Goal: Book appointment/travel/reservation

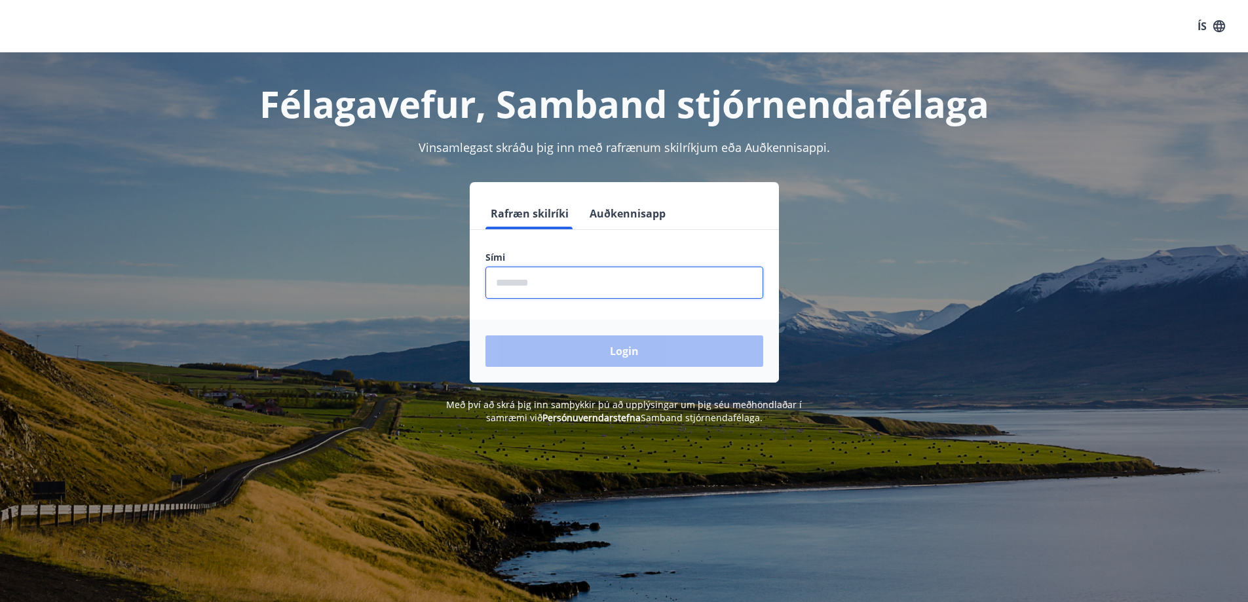
click at [561, 283] on input "phone" at bounding box center [624, 283] width 278 height 32
type input "********"
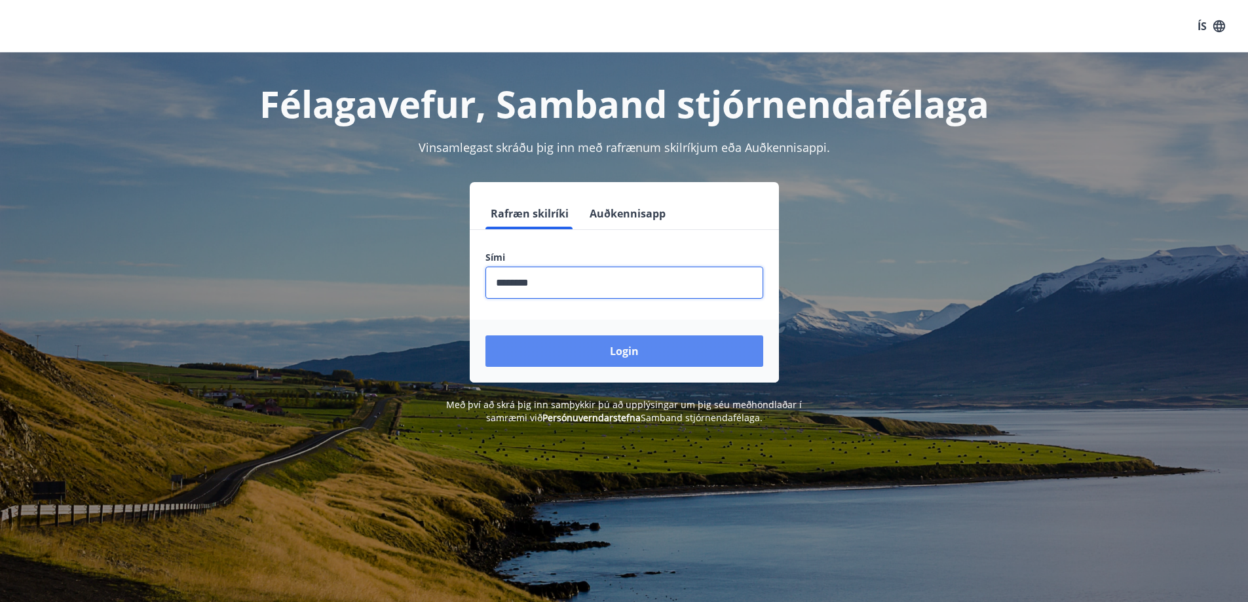
click at [623, 357] on button "Login" at bounding box center [624, 350] width 278 height 31
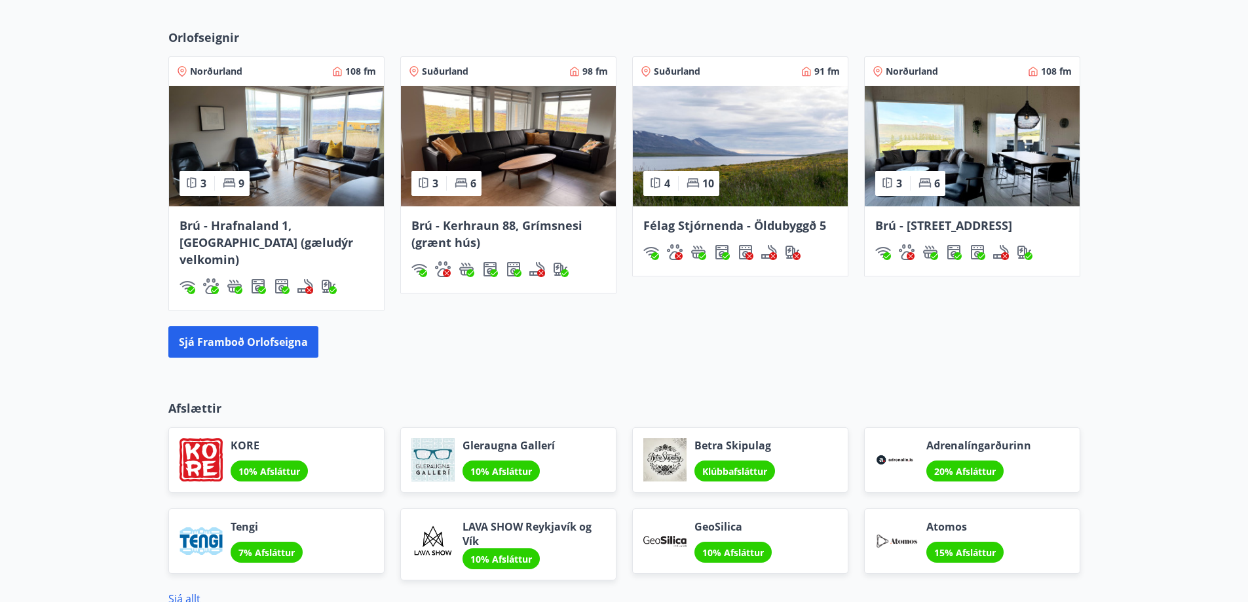
scroll to position [1042, 0]
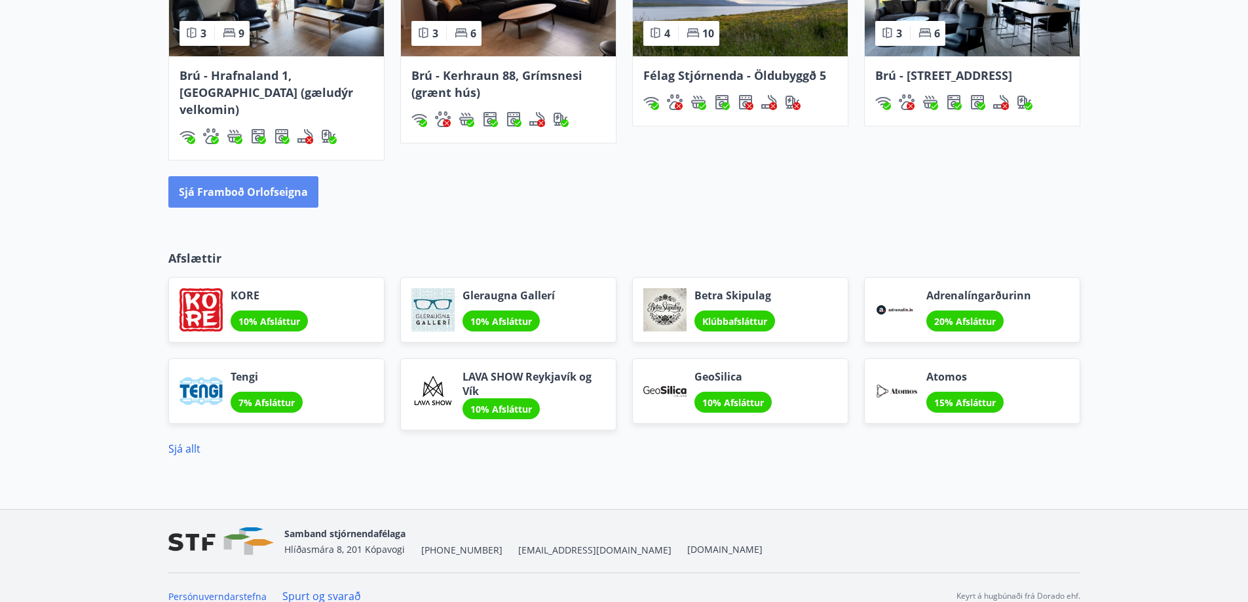
click at [245, 177] on button "Sjá framboð orlofseigna" at bounding box center [243, 191] width 150 height 31
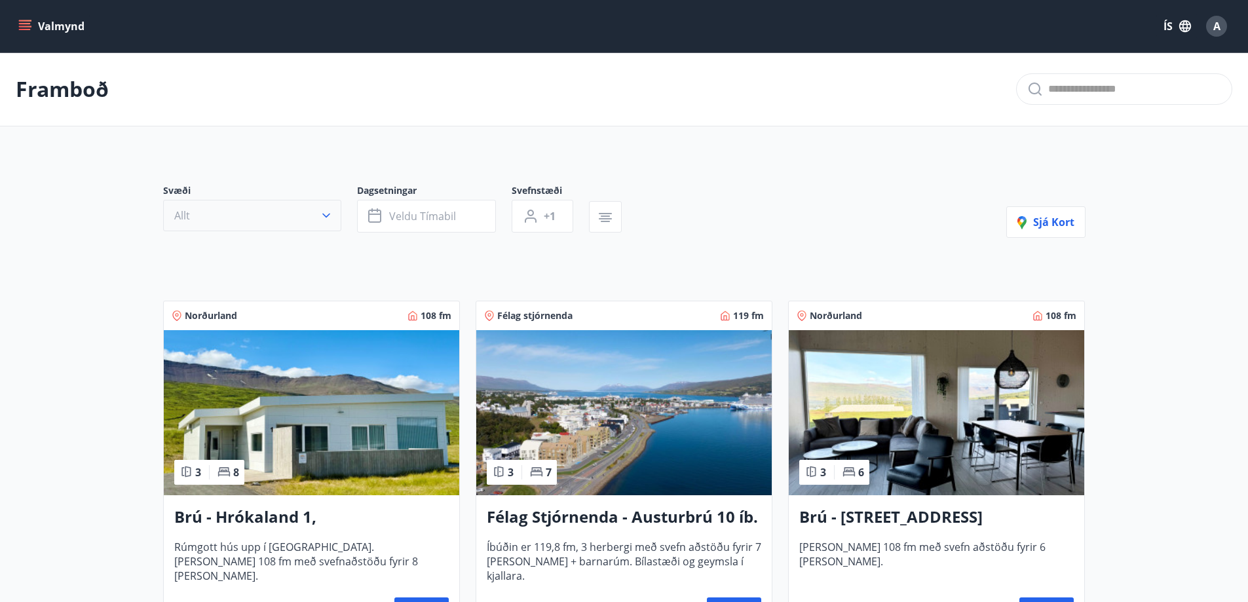
click at [326, 213] on icon "button" at bounding box center [326, 215] width 13 height 13
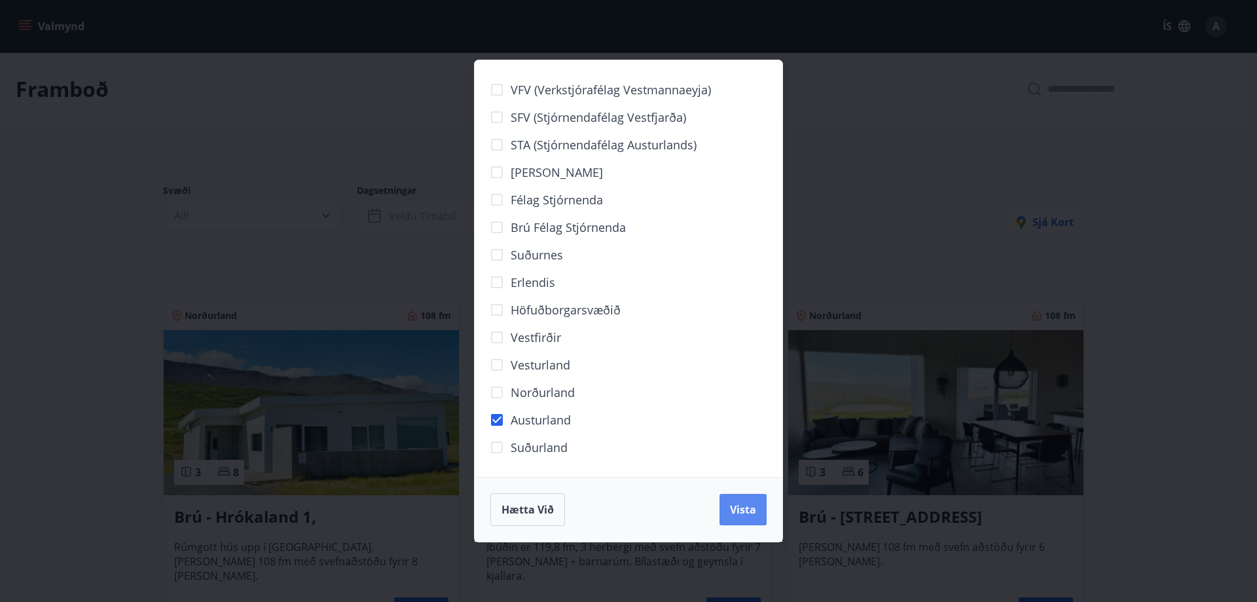
click at [745, 512] on span "Vista" at bounding box center [743, 509] width 26 height 14
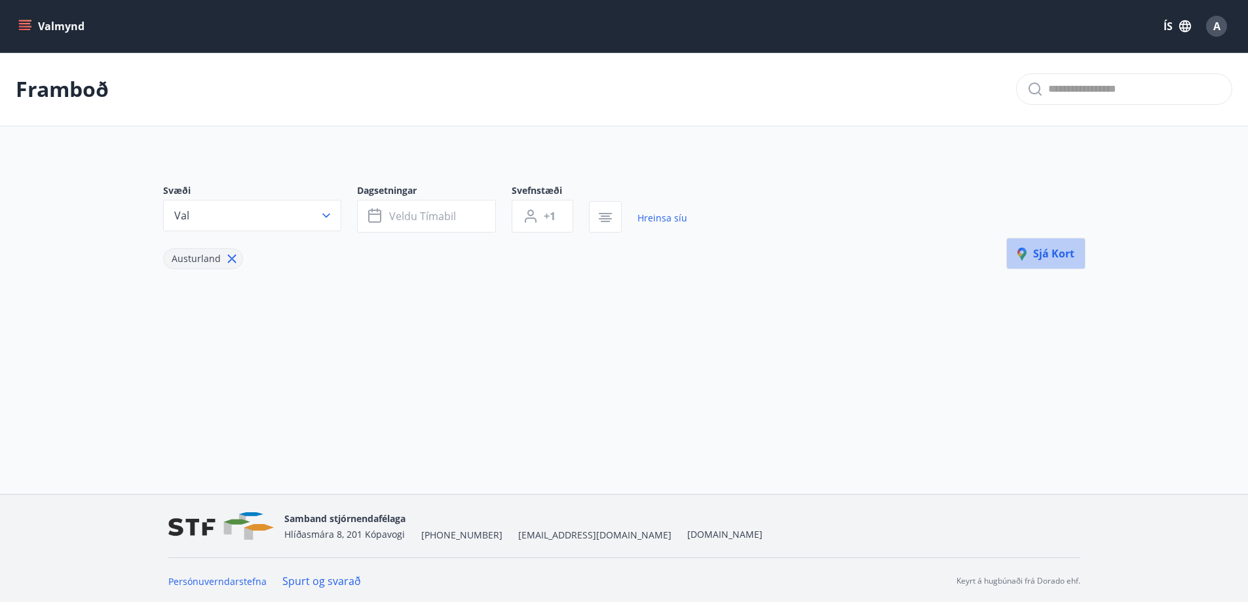
click at [1057, 248] on span "Sjá kort" at bounding box center [1045, 253] width 57 height 14
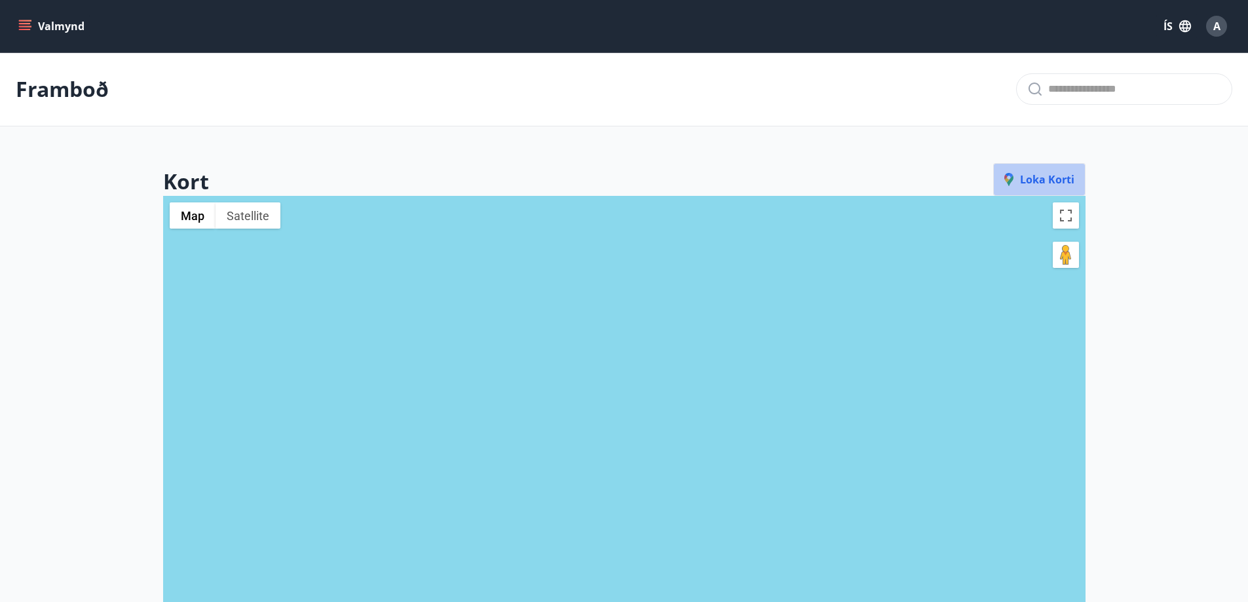
click at [1052, 179] on span "Loka korti" at bounding box center [1039, 179] width 70 height 14
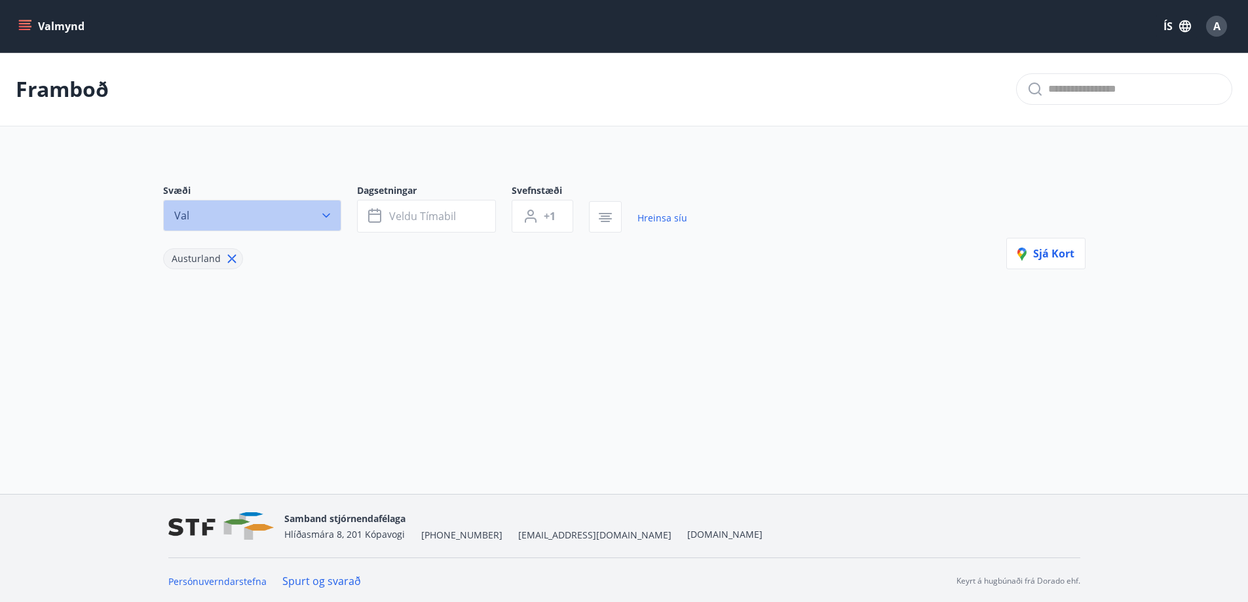
click at [315, 210] on button "Val" at bounding box center [252, 215] width 178 height 31
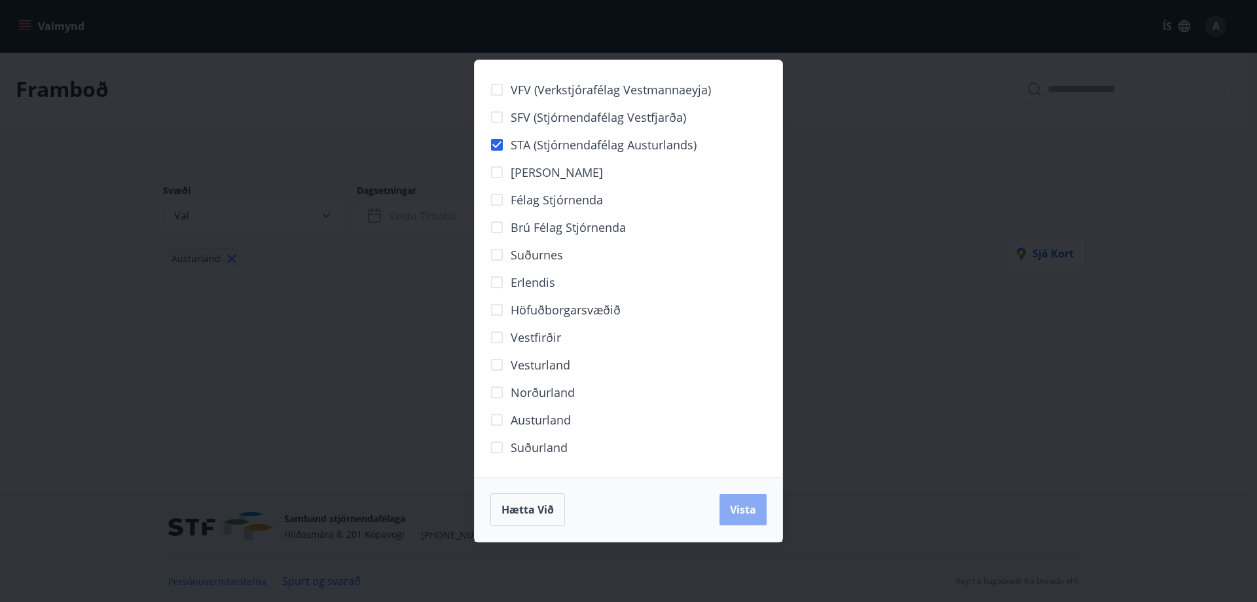
click at [742, 508] on span "Vista" at bounding box center [743, 509] width 26 height 14
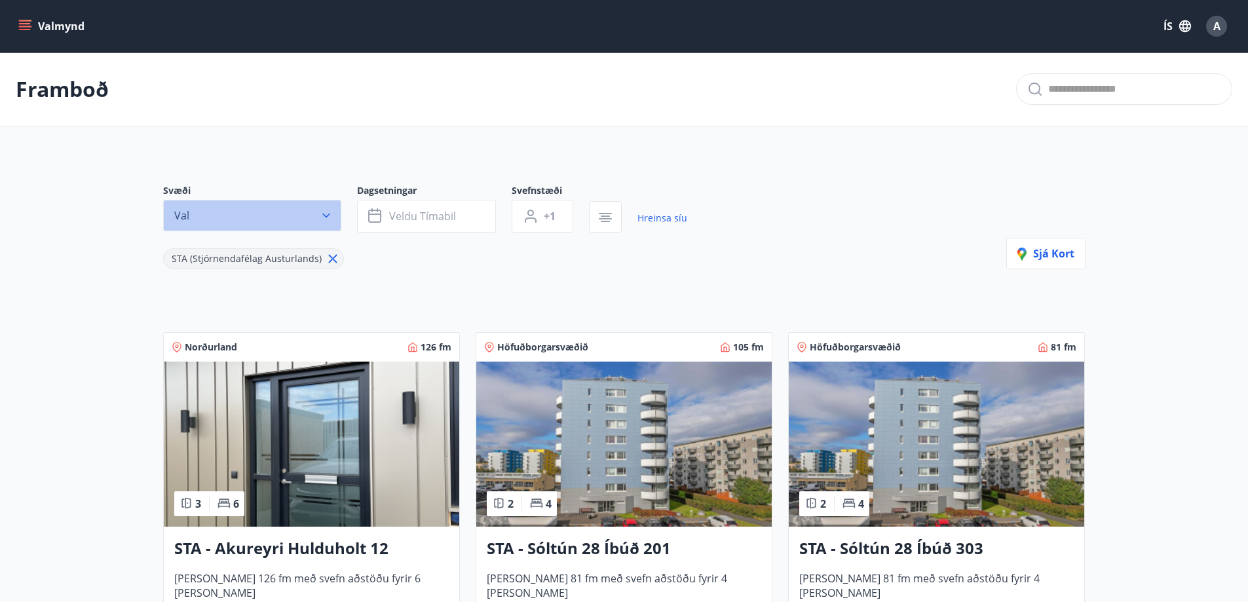
click at [331, 217] on icon "button" at bounding box center [326, 215] width 13 height 13
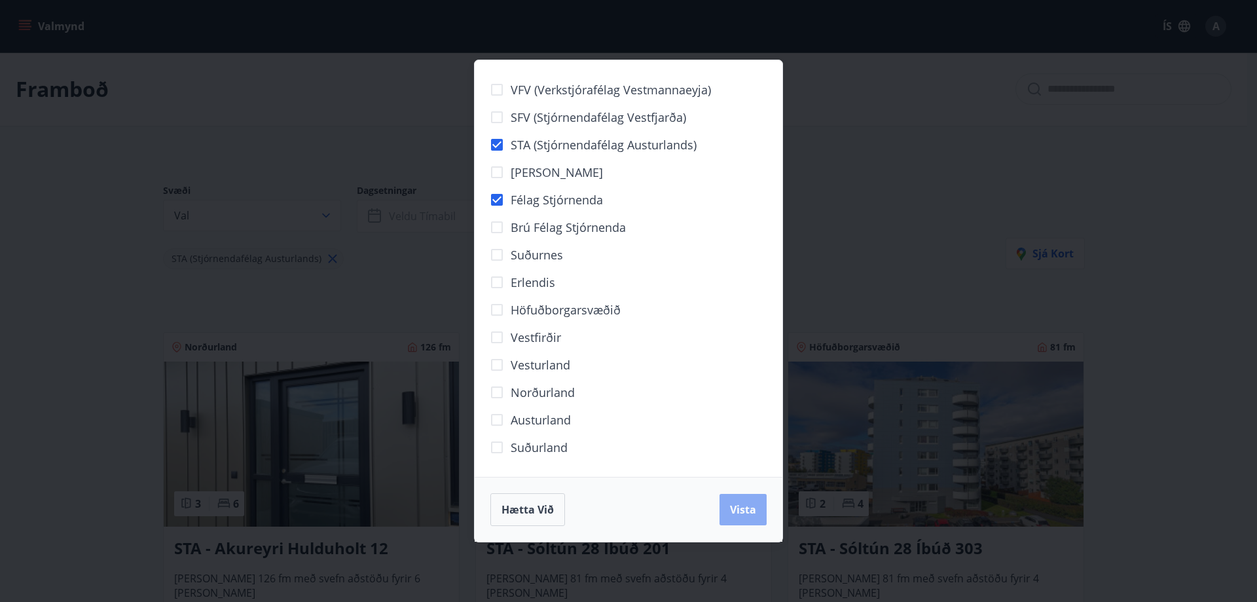
click at [754, 521] on button "Vista" at bounding box center [743, 509] width 47 height 31
